Goal: Task Accomplishment & Management: Manage account settings

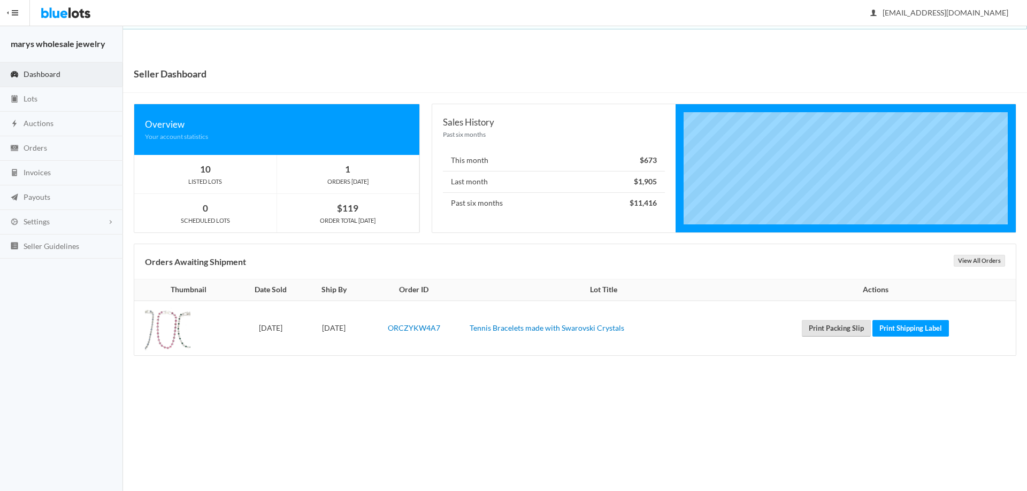
click at [849, 329] on link "Print Packing Slip" at bounding box center [836, 328] width 69 height 17
click at [936, 328] on link "Print Shipping Label" at bounding box center [910, 328] width 76 height 17
click at [63, 127] on link "Auctions" at bounding box center [61, 124] width 123 height 25
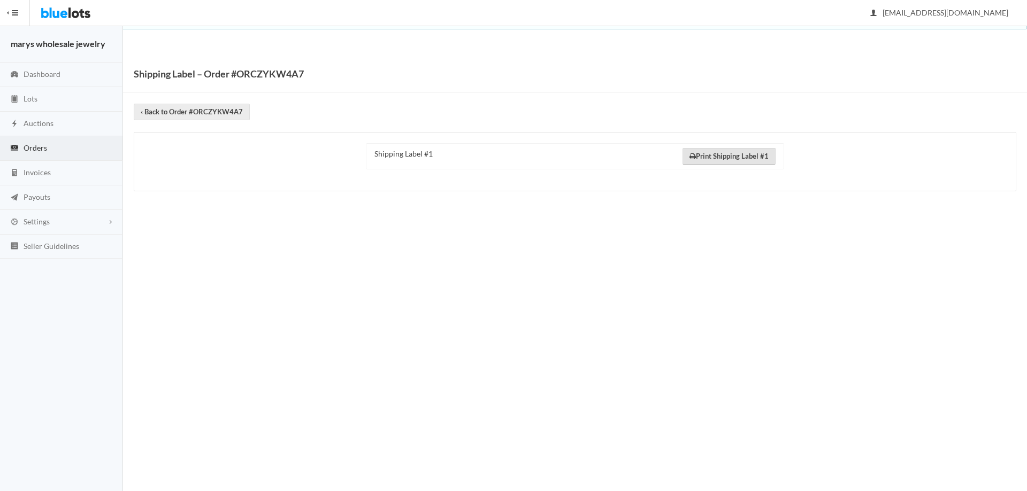
click at [728, 155] on link "Print Shipping Label #1" at bounding box center [728, 156] width 93 height 17
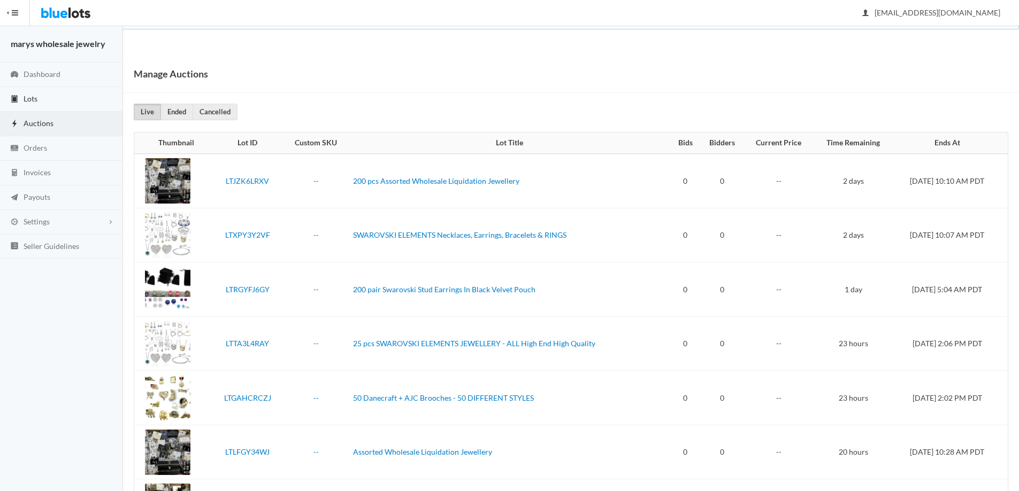
click at [45, 97] on link "Lots" at bounding box center [61, 99] width 123 height 25
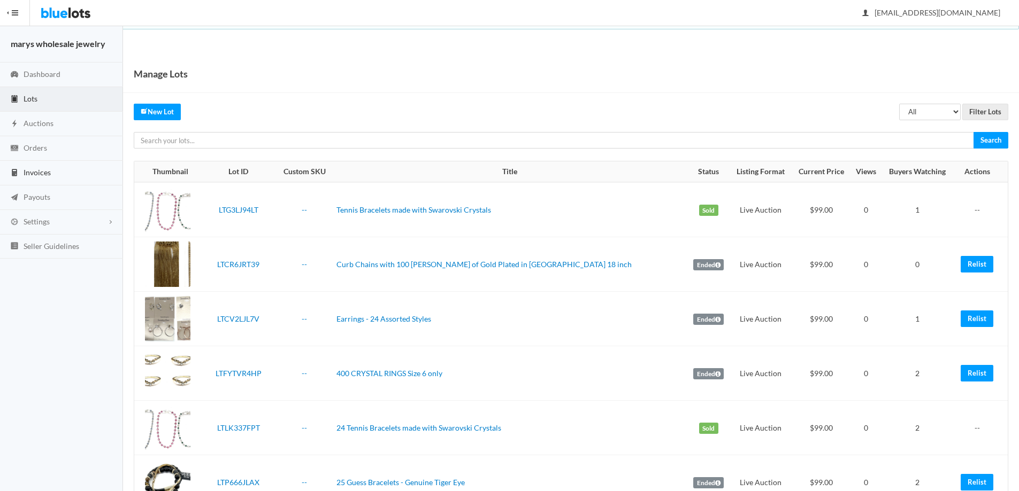
click at [42, 172] on span "Invoices" at bounding box center [37, 172] width 27 height 9
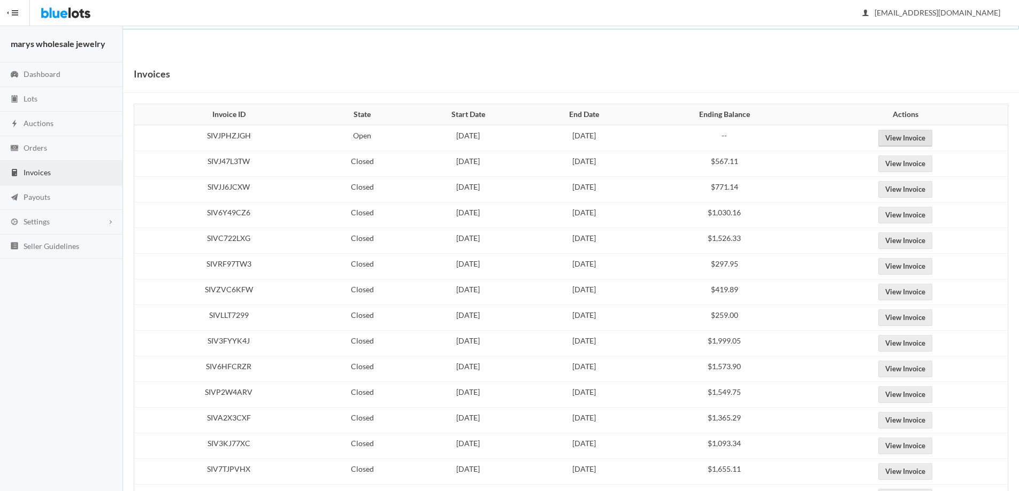
click at [932, 142] on link "View Invoice" at bounding box center [905, 138] width 54 height 17
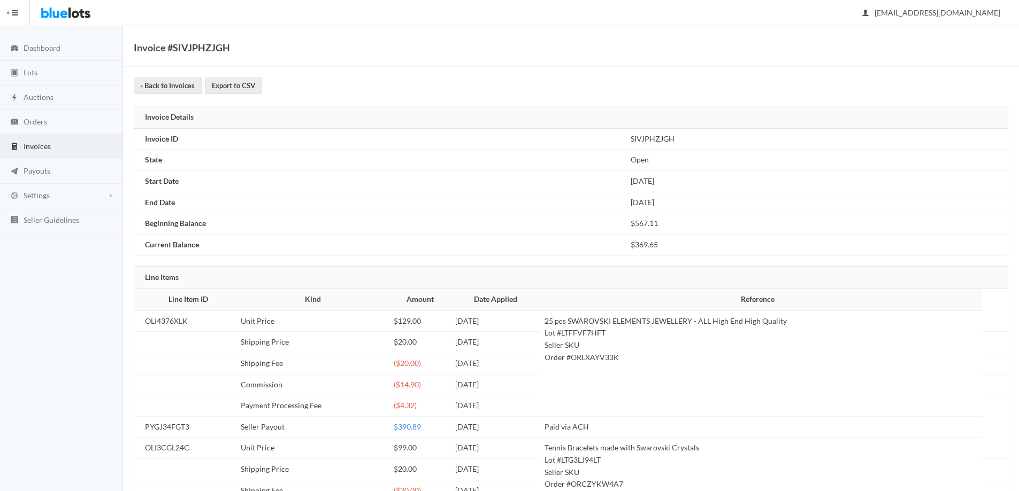
scroll to position [24, 0]
